Goal: Task Accomplishment & Management: Manage account settings

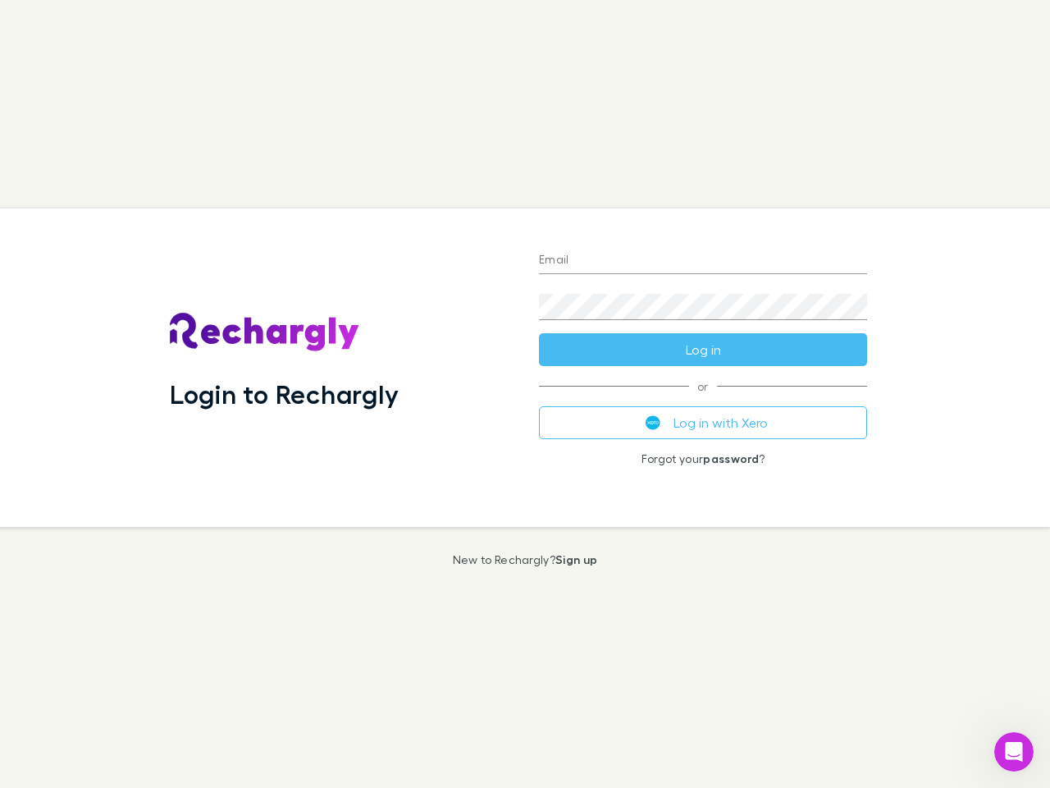
click at [525, 394] on div "Login to Rechargly" at bounding box center [341, 367] width 369 height 318
click at [703, 261] on input "Email" at bounding box center [703, 261] width 328 height 26
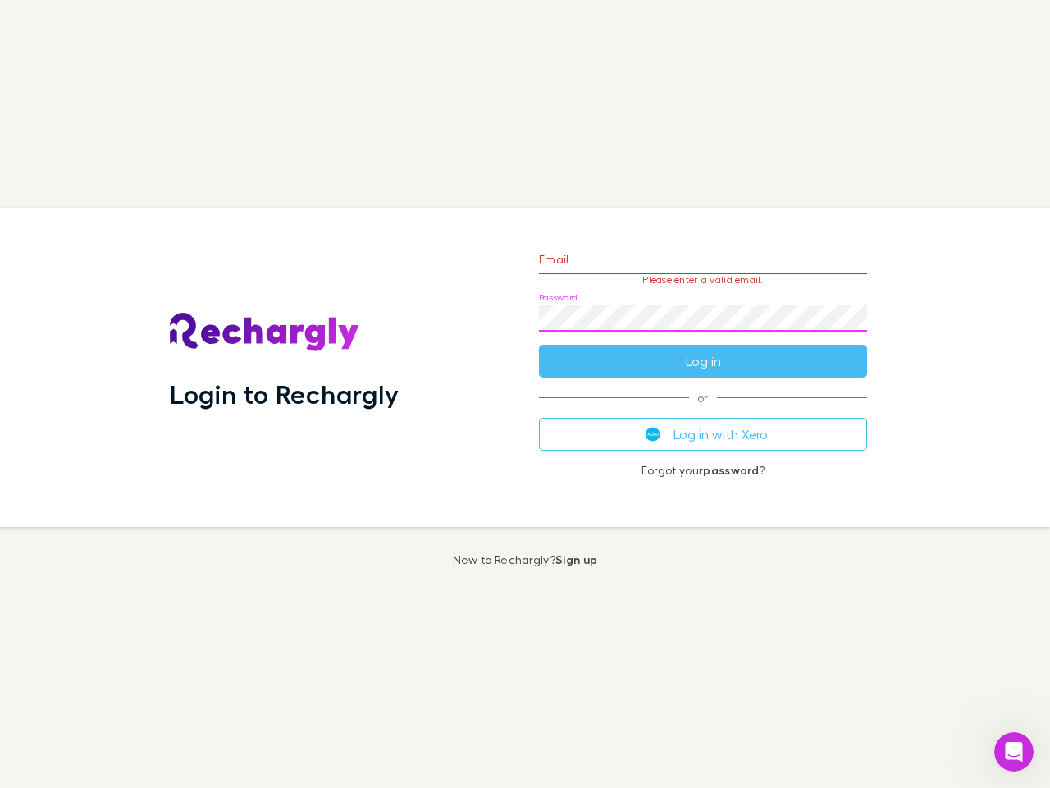
click at [703, 350] on form "Email Please enter a valid email. Password Log in" at bounding box center [703, 306] width 328 height 143
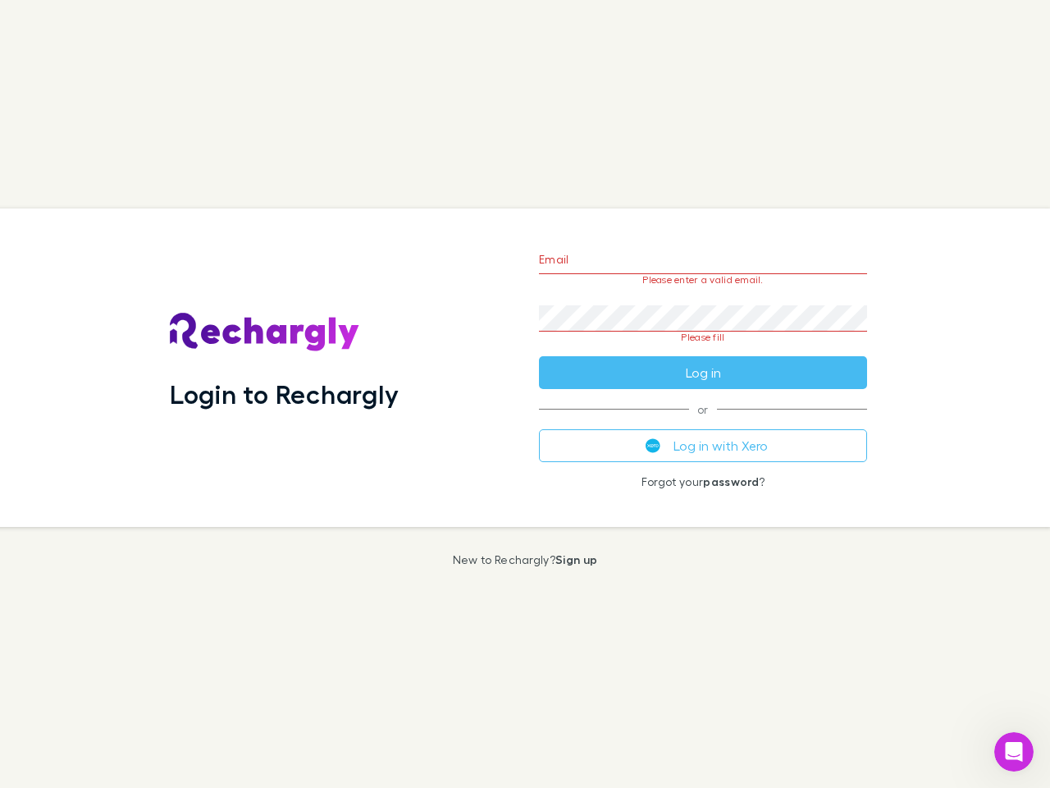
click at [703, 423] on div "Email Please enter a valid email. Password Please fill Log in or Log in with Xe…" at bounding box center [703, 367] width 354 height 318
click at [1014, 752] on icon "Open Intercom Messenger" at bounding box center [1014, 751] width 27 height 27
